Goal: Task Accomplishment & Management: Complete application form

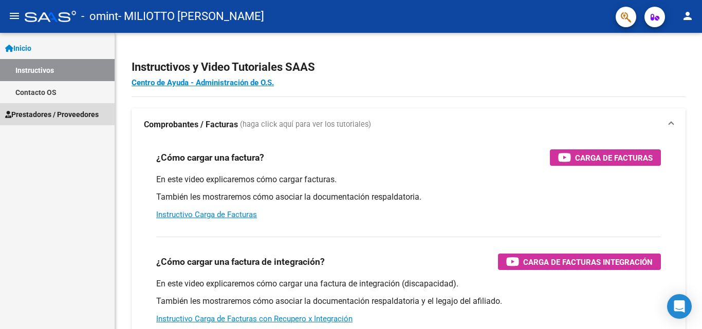
click at [33, 113] on span "Prestadores / Proveedores" at bounding box center [51, 114] width 93 height 11
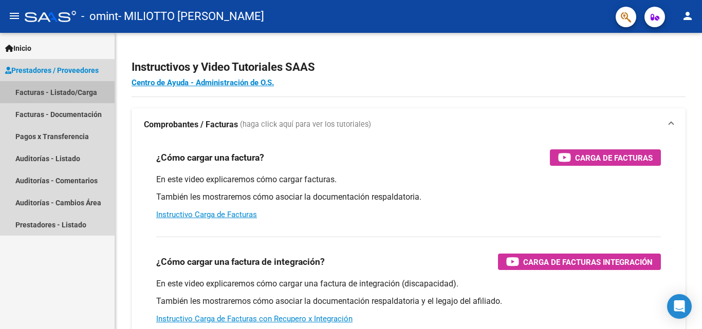
click at [57, 89] on link "Facturas - Listado/Carga" at bounding box center [57, 92] width 115 height 22
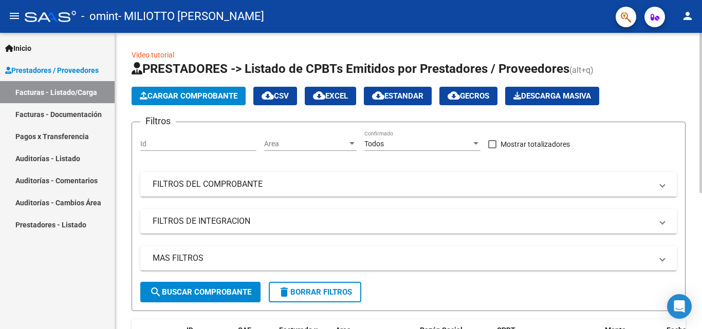
click at [213, 95] on span "Cargar Comprobante" at bounding box center [189, 95] width 98 height 9
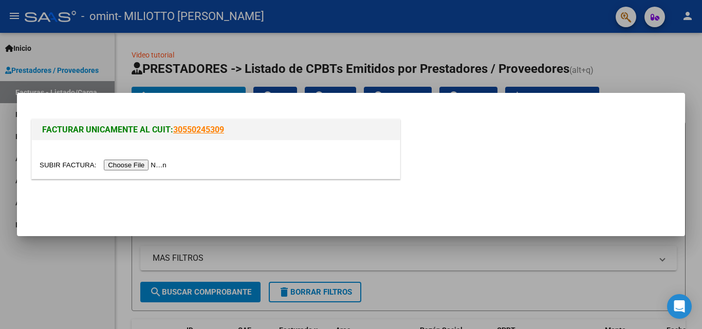
click at [72, 264] on div at bounding box center [351, 164] width 702 height 329
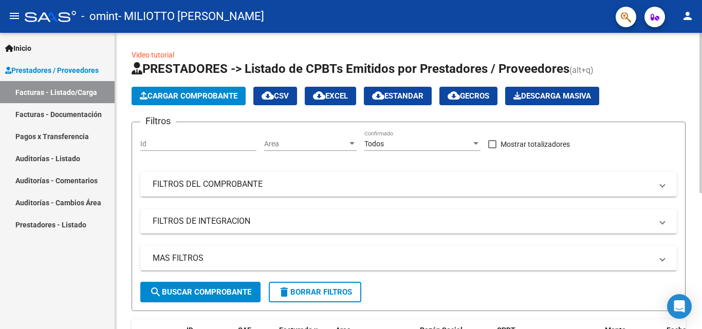
scroll to position [252, 0]
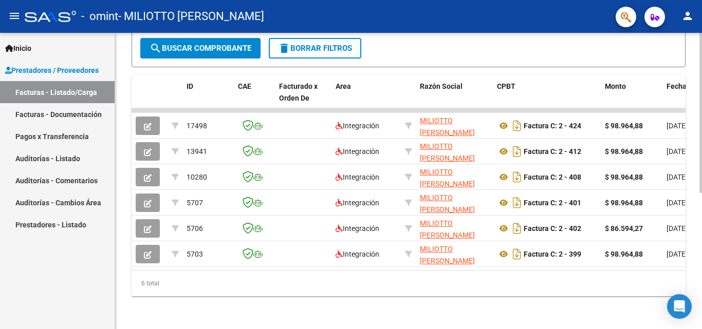
click at [701, 297] on div at bounding box center [700, 181] width 3 height 296
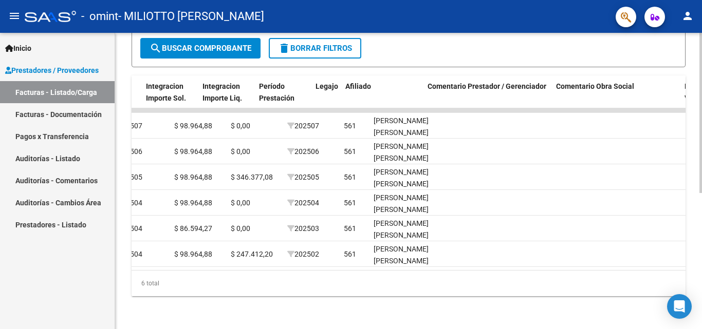
scroll to position [0, 1612]
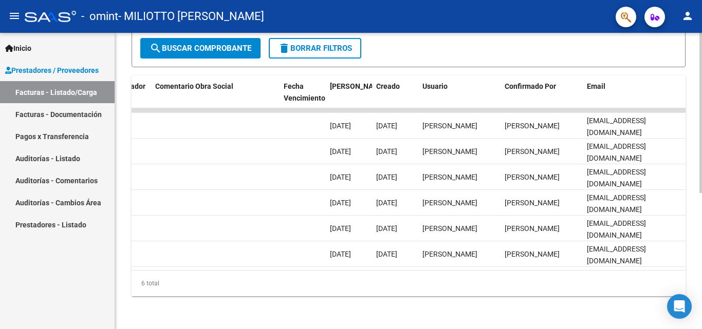
click at [187, 261] on datatable-body "17498 Integración MILIOTTO [PERSON_NAME] 27337049023 Factura C: 2 - 424 $ 98.96…" at bounding box center [409, 189] width 554 height 162
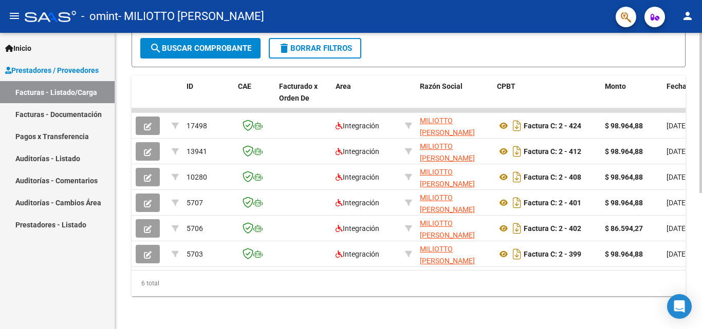
scroll to position [0, 0]
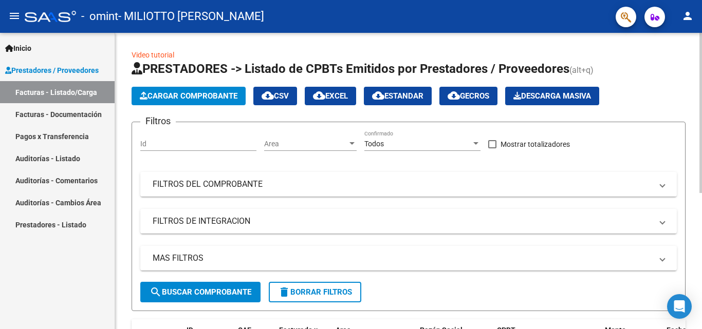
click at [700, 43] on div at bounding box center [700, 181] width 3 height 296
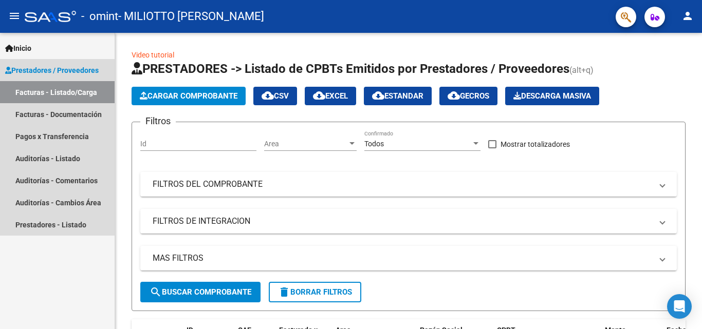
click at [69, 70] on span "Prestadores / Proveedores" at bounding box center [51, 70] width 93 height 11
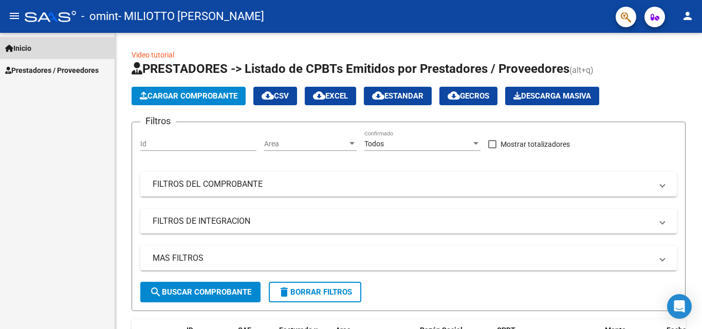
click at [21, 45] on span "Inicio" at bounding box center [18, 48] width 26 height 11
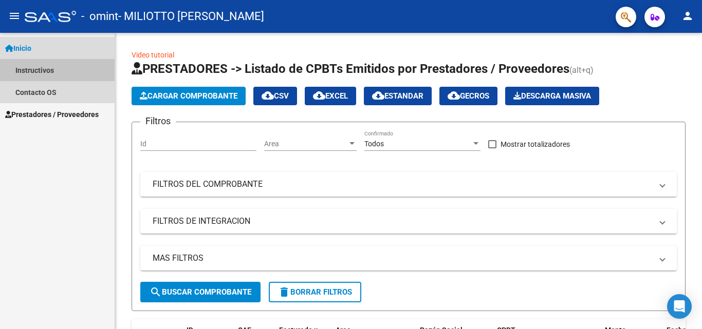
click at [37, 66] on link "Instructivos" at bounding box center [57, 70] width 115 height 22
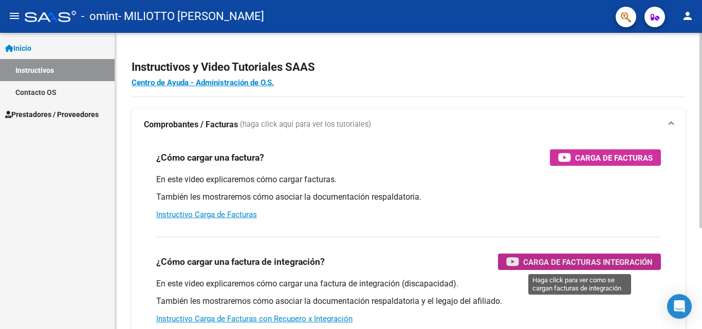
click at [582, 266] on span "Carga de Facturas Integración" at bounding box center [587, 262] width 129 height 13
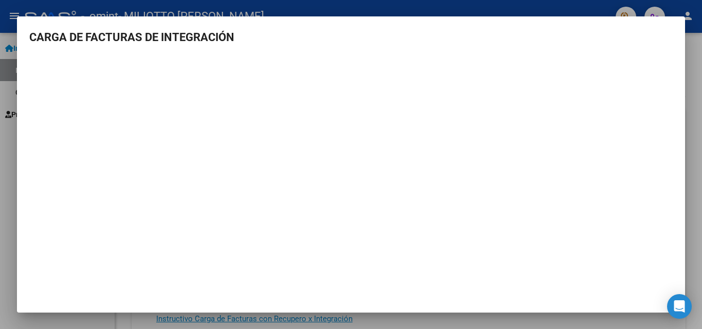
drag, startPoint x: 696, startPoint y: 53, endPoint x: 25, endPoint y: 214, distance: 689.6
click at [25, 214] on div "CARGA DE FACTURAS DE INTEGRACIÓN" at bounding box center [351, 164] width 702 height 329
click at [0, 117] on div at bounding box center [351, 164] width 702 height 329
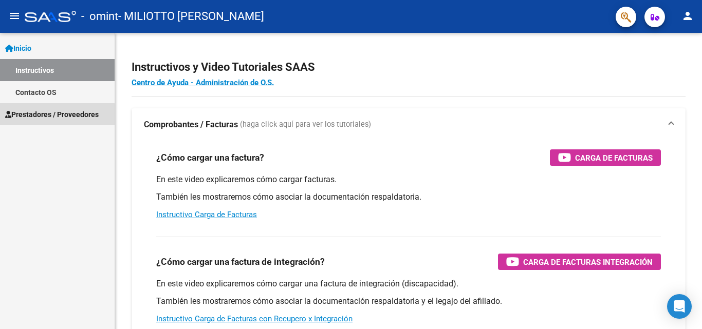
click at [46, 115] on span "Prestadores / Proveedores" at bounding box center [51, 114] width 93 height 11
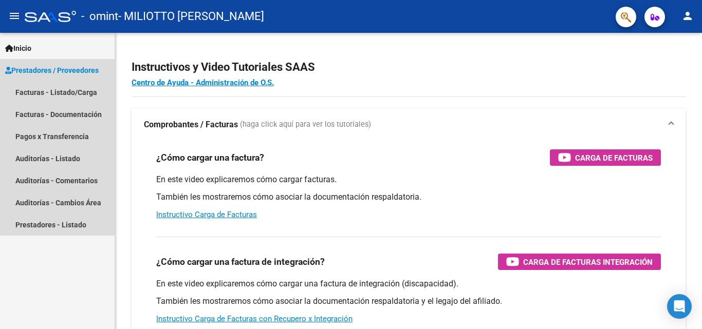
click at [49, 68] on span "Prestadores / Proveedores" at bounding box center [51, 70] width 93 height 11
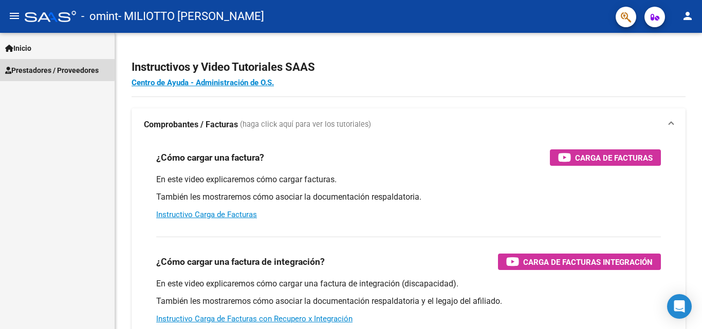
click at [49, 68] on span "Prestadores / Proveedores" at bounding box center [51, 70] width 93 height 11
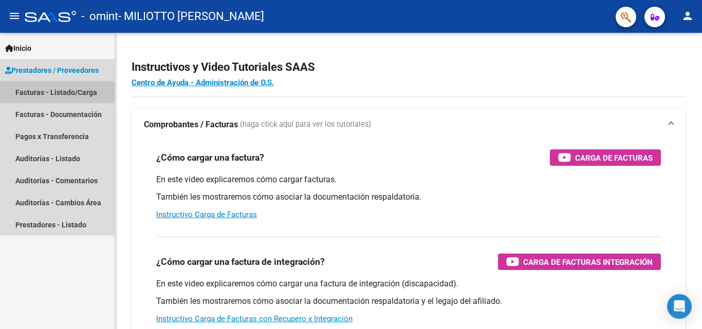
click at [49, 95] on link "Facturas - Listado/Carga" at bounding box center [57, 92] width 115 height 22
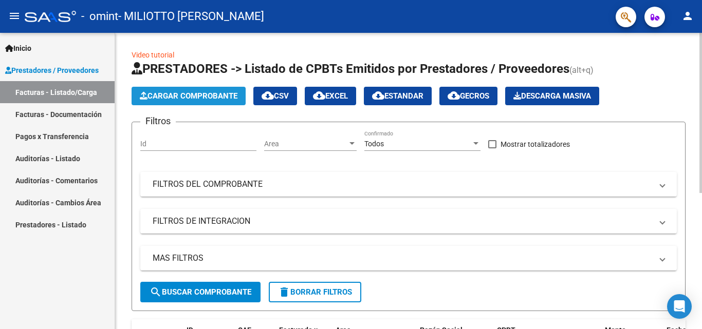
click at [174, 97] on span "Cargar Comprobante" at bounding box center [189, 95] width 98 height 9
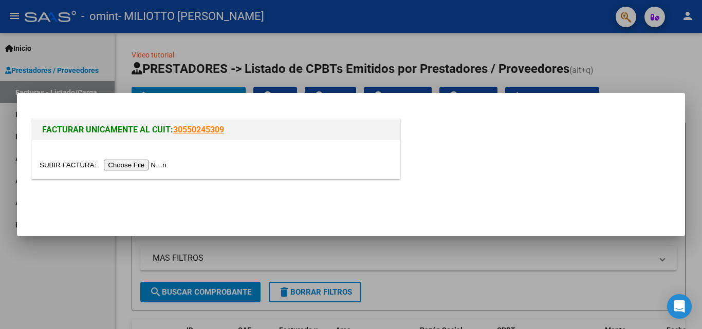
click at [141, 162] on input "file" at bounding box center [105, 165] width 130 height 11
click at [133, 165] on input "file" at bounding box center [105, 165] width 130 height 11
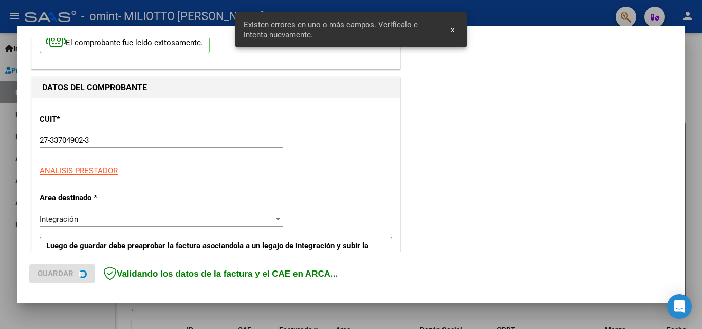
scroll to position [232, 0]
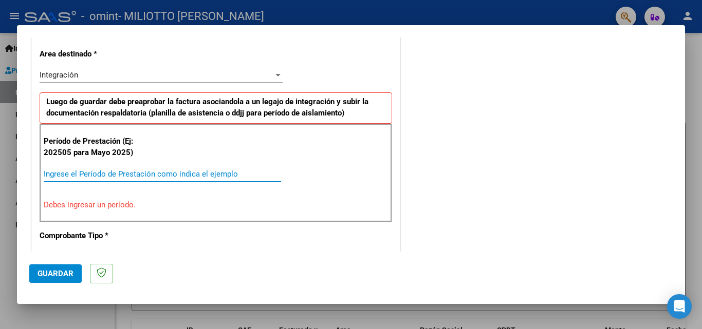
click at [106, 172] on input "Ingrese el Período de Prestación como indica el ejemplo" at bounding box center [162, 174] width 237 height 9
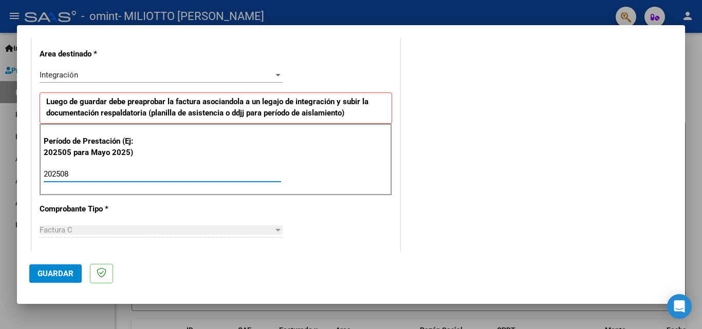
type input "202508"
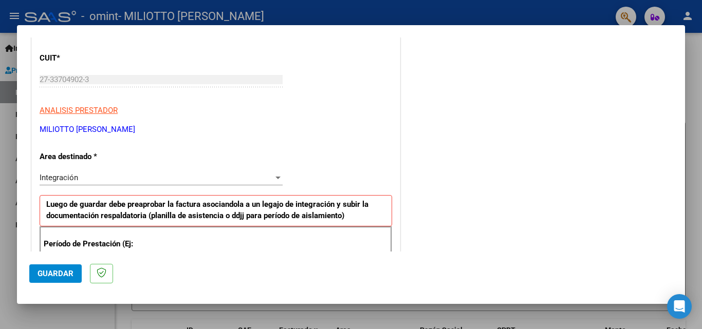
scroll to position [0, 0]
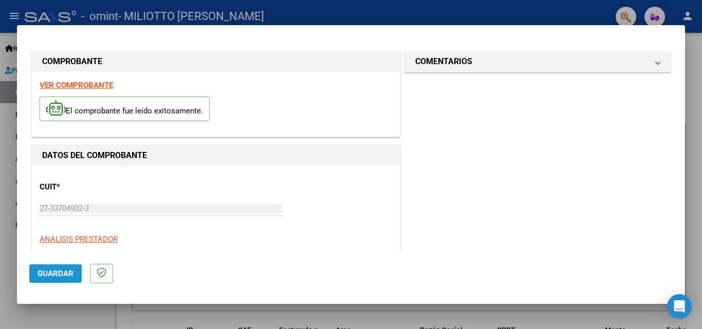
click at [53, 272] on span "Guardar" at bounding box center [56, 273] width 36 height 9
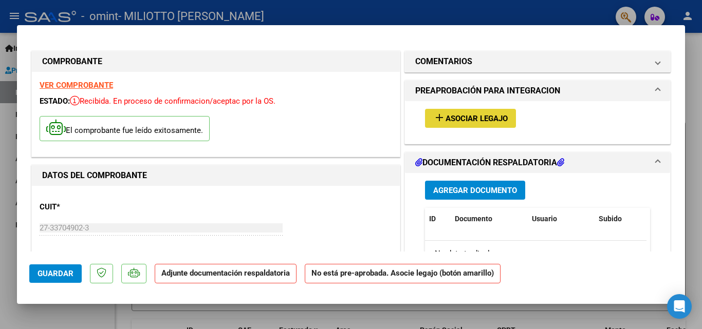
click at [471, 120] on span "Asociar Legajo" at bounding box center [476, 118] width 62 height 9
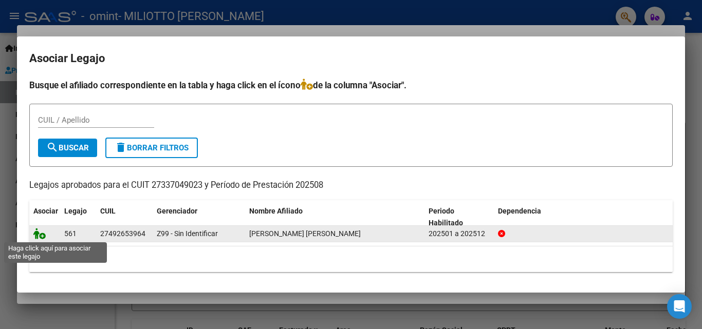
click at [39, 236] on icon at bounding box center [39, 233] width 12 height 11
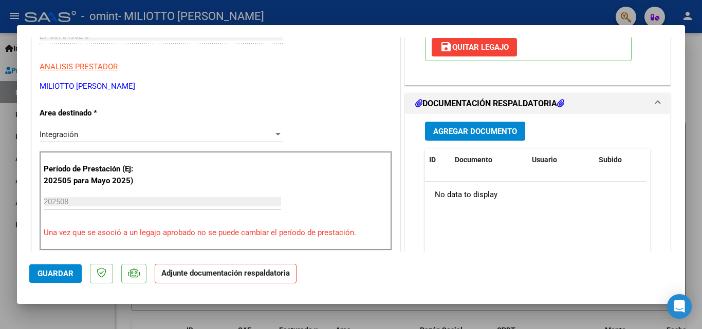
scroll to position [212, 0]
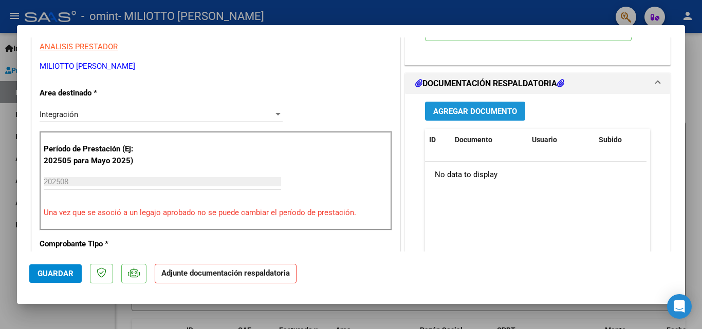
click at [476, 112] on span "Agregar Documento" at bounding box center [475, 111] width 84 height 9
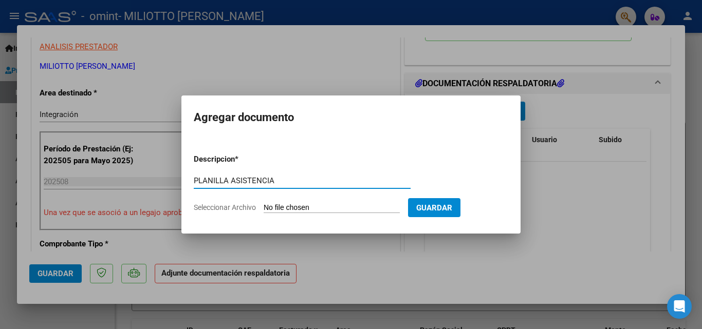
type input "PLANILLA ASISTENCIA"
drag, startPoint x: 247, startPoint y: 179, endPoint x: 360, endPoint y: 40, distance: 179.0
click at [360, 40] on div at bounding box center [351, 164] width 702 height 329
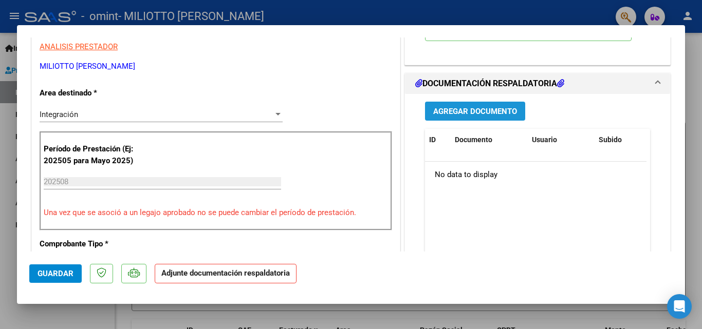
click at [477, 110] on span "Agregar Documento" at bounding box center [475, 111] width 84 height 9
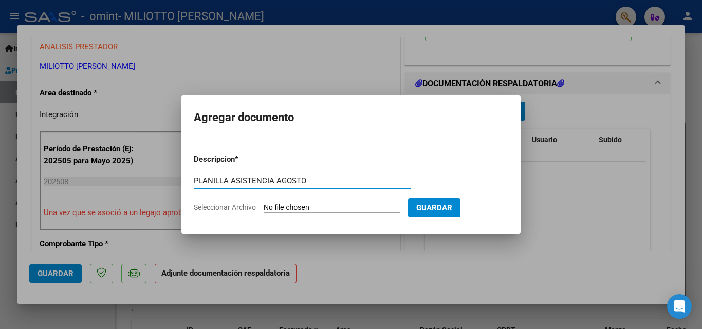
type input "PLANILLA ASISTENCIA AGOSTO"
drag, startPoint x: 312, startPoint y: 203, endPoint x: 242, endPoint y: 207, distance: 70.4
click at [0, 0] on label "Seleccionar Archivo" at bounding box center [0, 0] width 0 height 0
click at [264, 207] on input "Seleccionar Archivo" at bounding box center [332, 208] width 136 height 10
type input "C:\fakepath\planilla asistencia [PERSON_NAME] agosto .pdf"
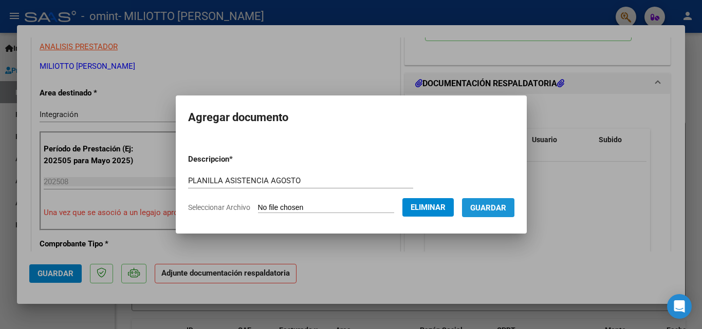
click at [493, 204] on span "Guardar" at bounding box center [488, 207] width 36 height 9
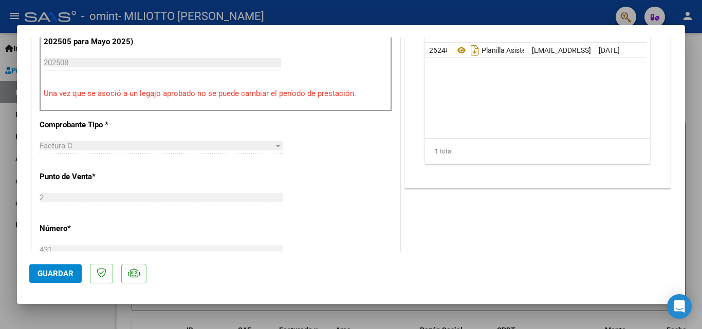
scroll to position [144, 0]
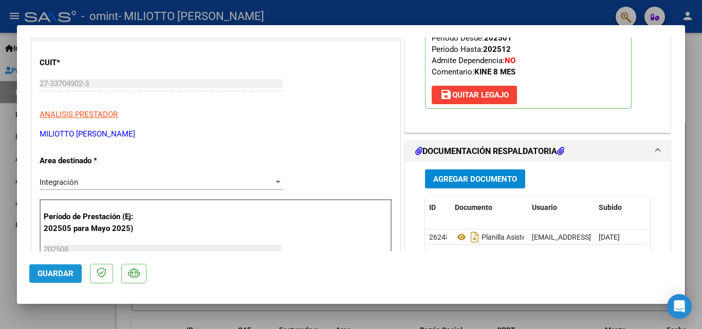
click at [52, 274] on span "Guardar" at bounding box center [56, 273] width 36 height 9
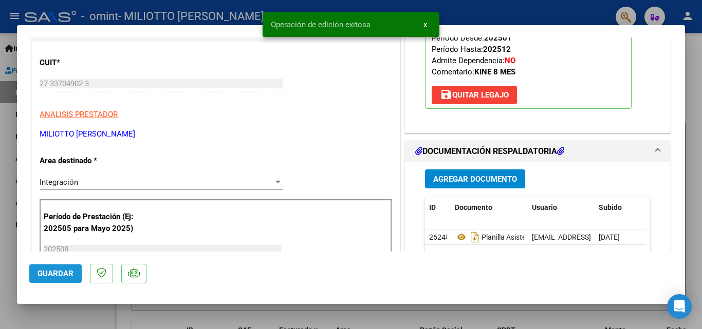
click at [76, 276] on button "Guardar" at bounding box center [55, 274] width 52 height 18
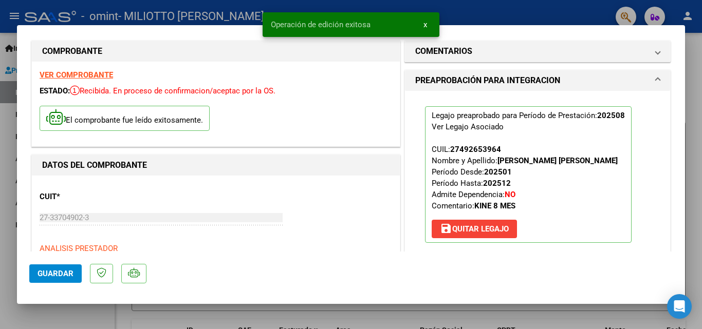
scroll to position [0, 0]
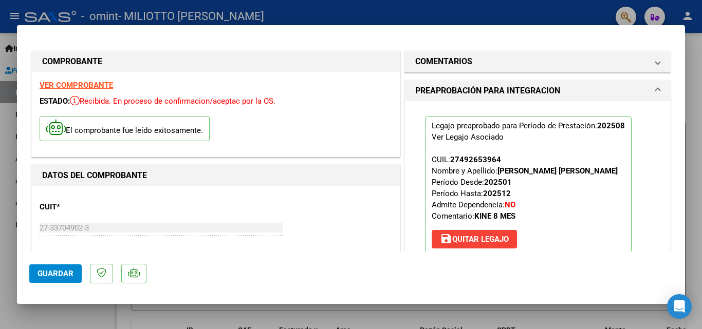
click at [676, 218] on mat-dialog-content "COMPROBANTE VER COMPROBANTE ESTADO: Recibida. En proceso de confirmacion/acepta…" at bounding box center [351, 145] width 668 height 214
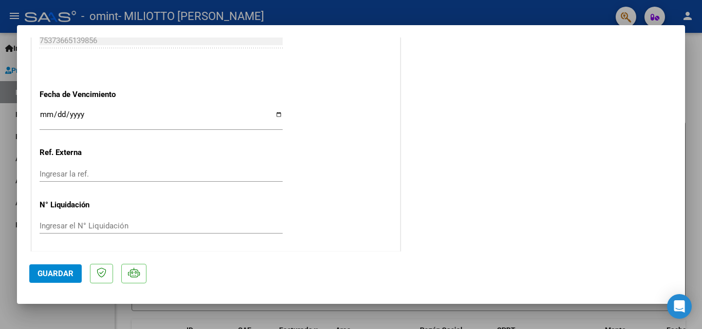
scroll to position [705, 0]
click at [695, 227] on div at bounding box center [351, 164] width 702 height 329
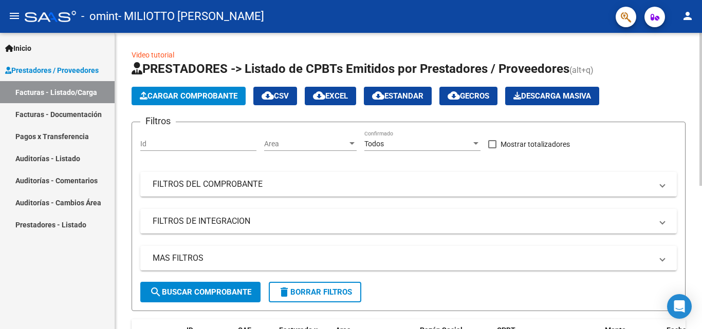
scroll to position [278, 0]
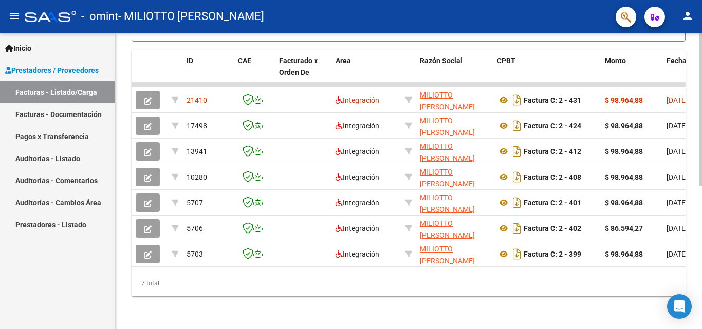
click at [701, 253] on div at bounding box center [700, 181] width 3 height 296
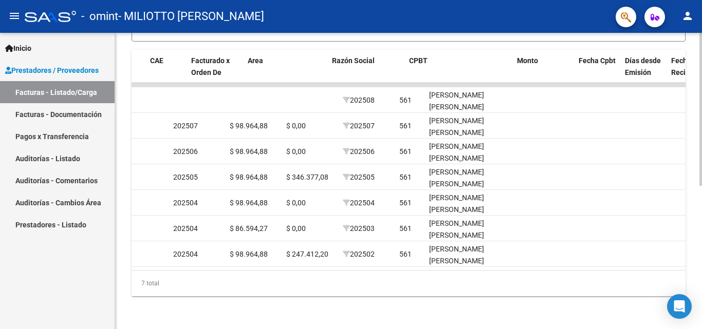
scroll to position [0, 0]
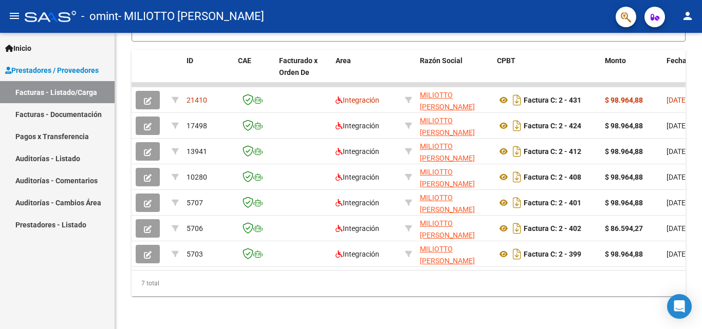
click at [38, 48] on link "Inicio" at bounding box center [57, 48] width 115 height 22
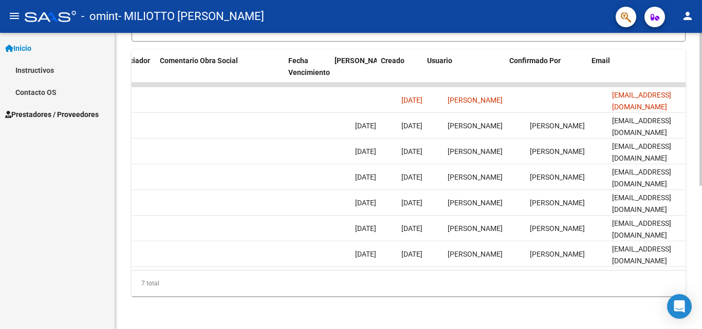
scroll to position [0, 1612]
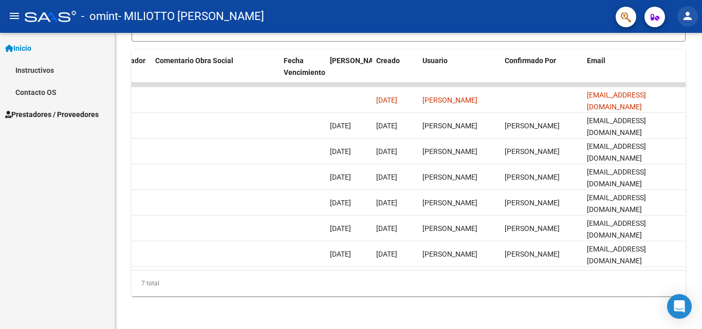
click at [688, 18] on mat-icon "person" at bounding box center [687, 16] width 12 height 12
click at [688, 18] on div at bounding box center [351, 164] width 702 height 329
click at [688, 18] on mat-icon "person" at bounding box center [687, 16] width 12 height 12
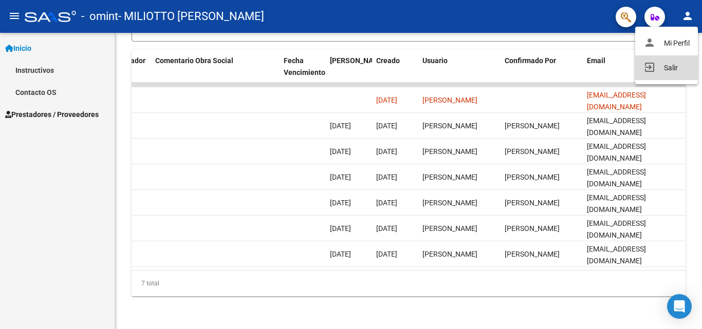
click at [664, 68] on button "exit_to_app Salir" at bounding box center [666, 67] width 63 height 25
